Goal: Navigation & Orientation: Find specific page/section

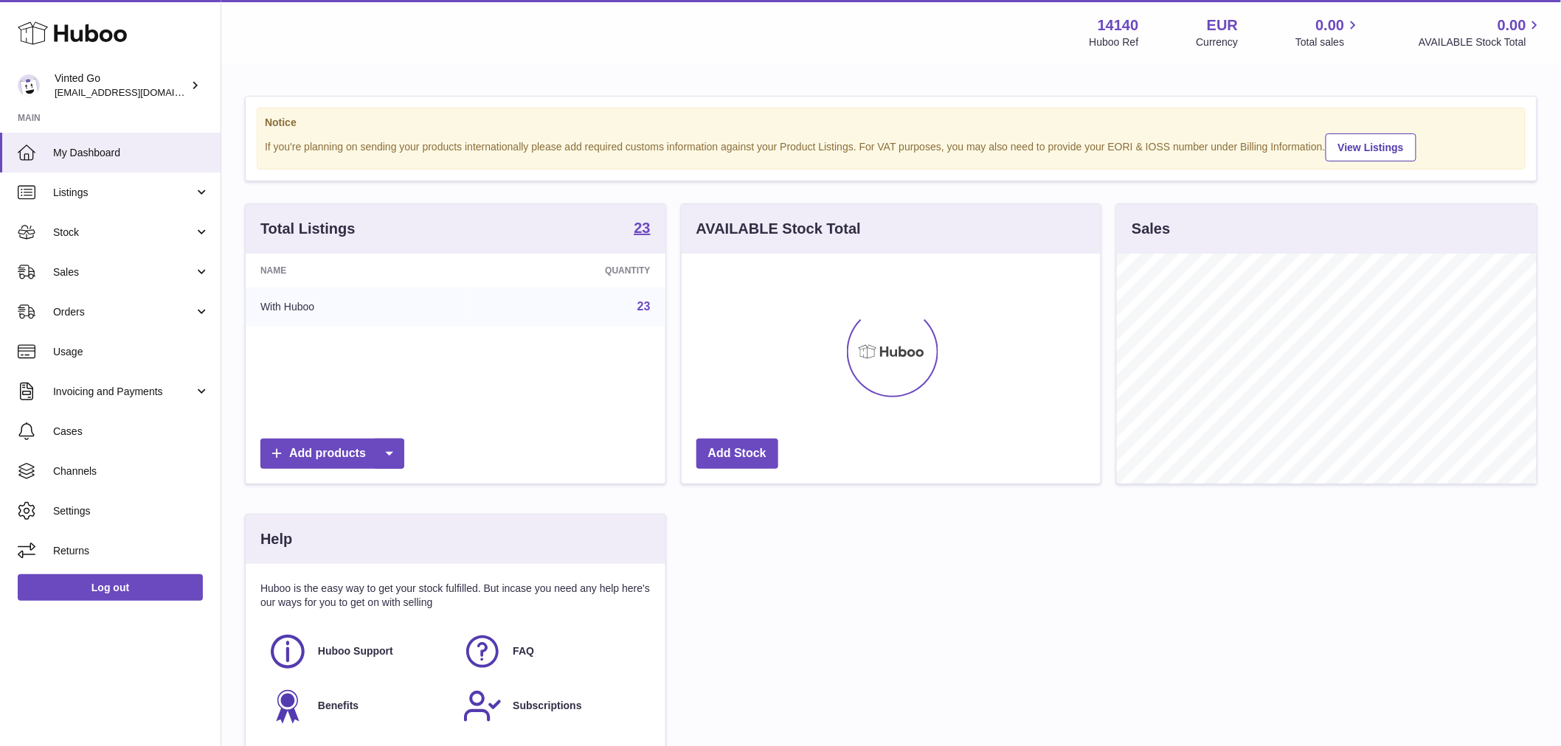
scroll to position [230, 419]
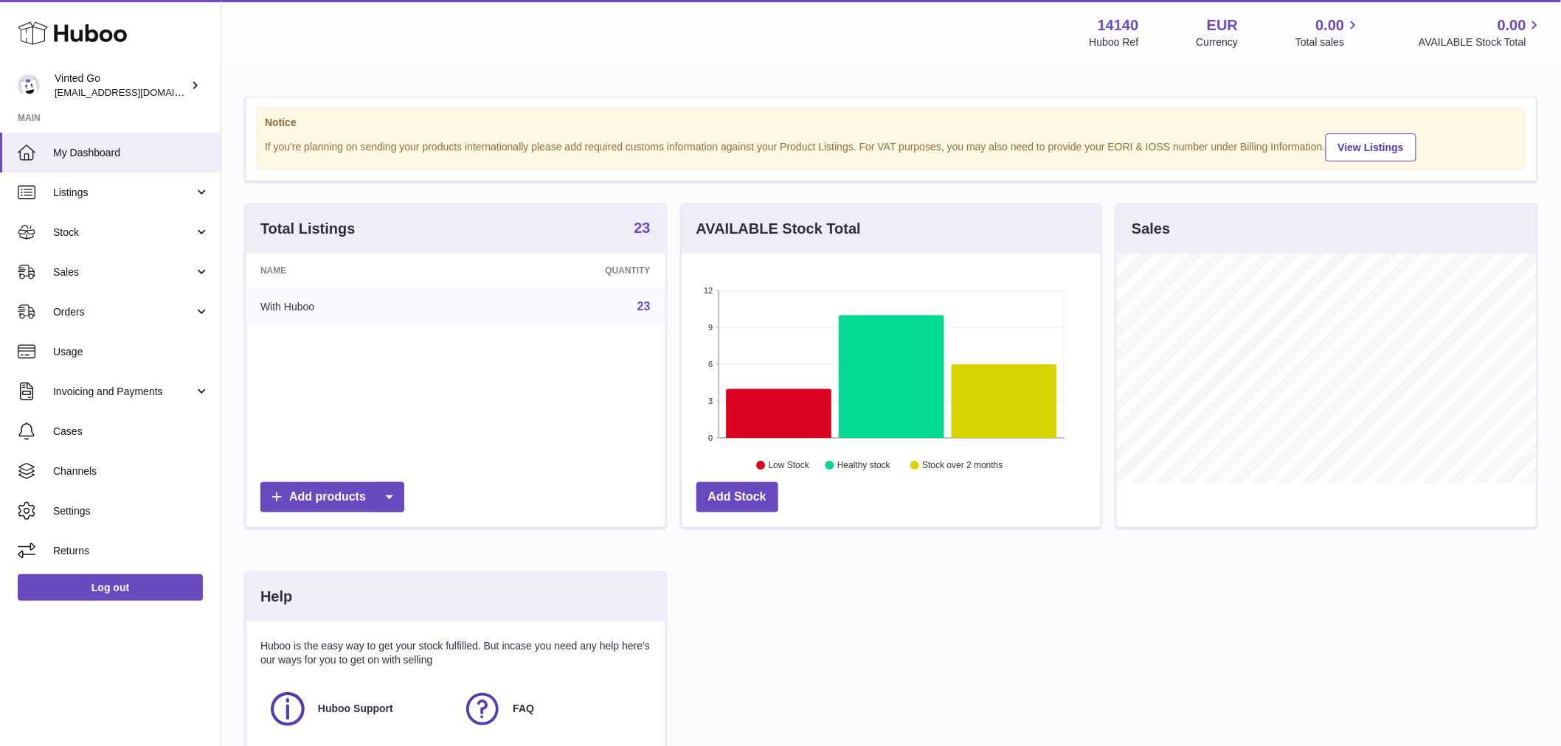
click at [640, 235] on strong "23" at bounding box center [642, 228] width 16 height 15
click at [108, 156] on span "My Dashboard" at bounding box center [131, 153] width 156 height 14
